Goal: Navigation & Orientation: Go to known website

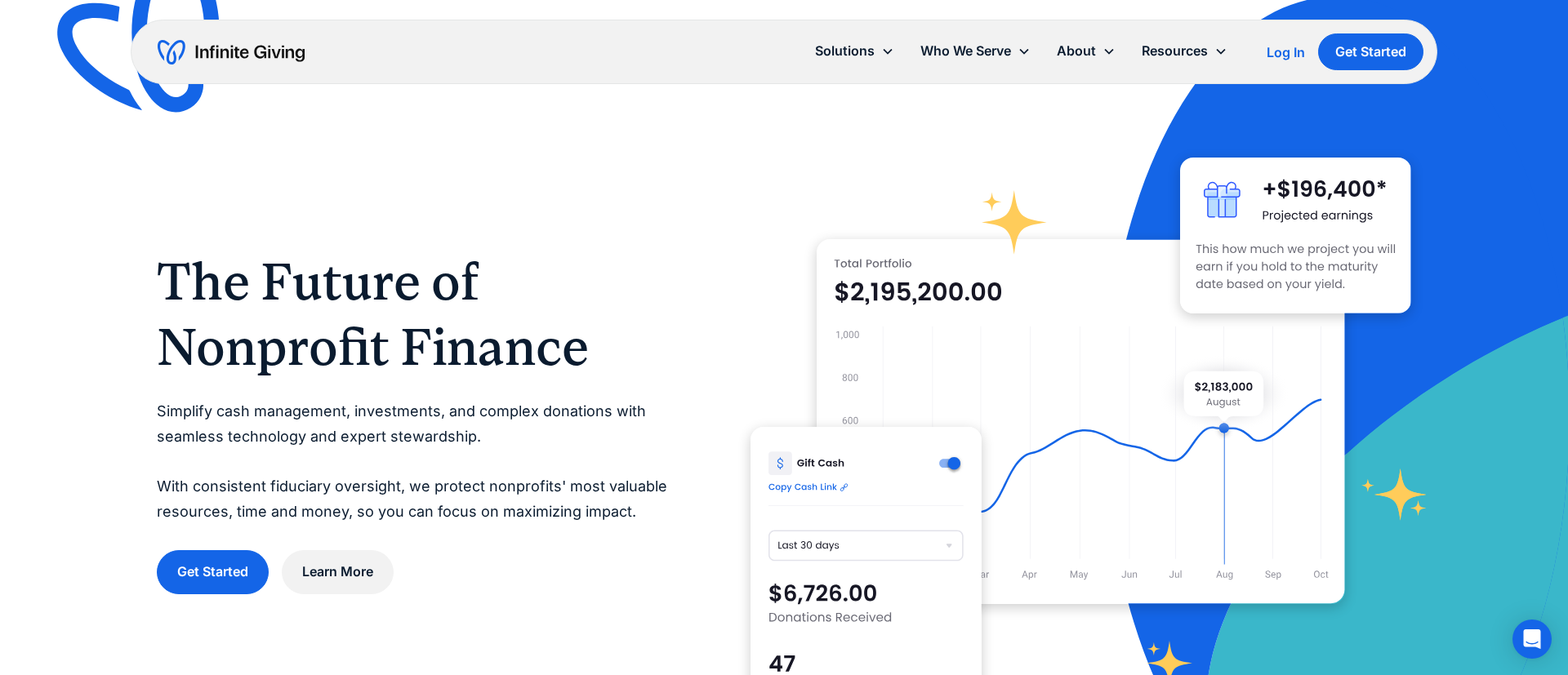
click at [1277, 50] on div "Log In" at bounding box center [1286, 52] width 39 height 13
